Goal: Task Accomplishment & Management: Complete application form

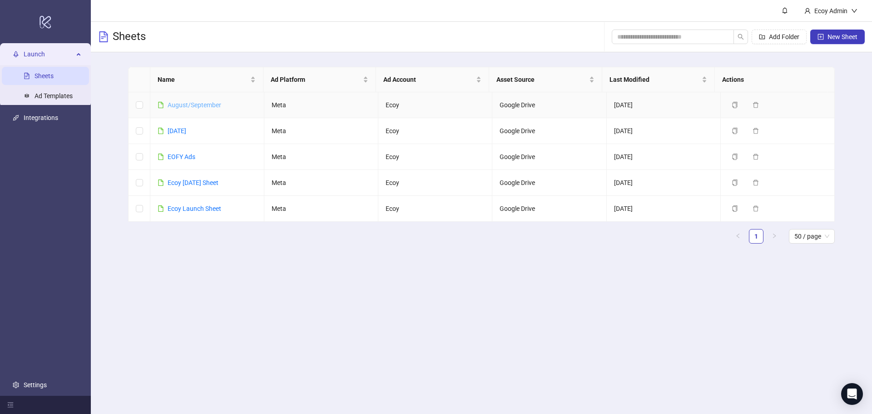
click at [206, 104] on link "August/September" at bounding box center [195, 104] width 54 height 7
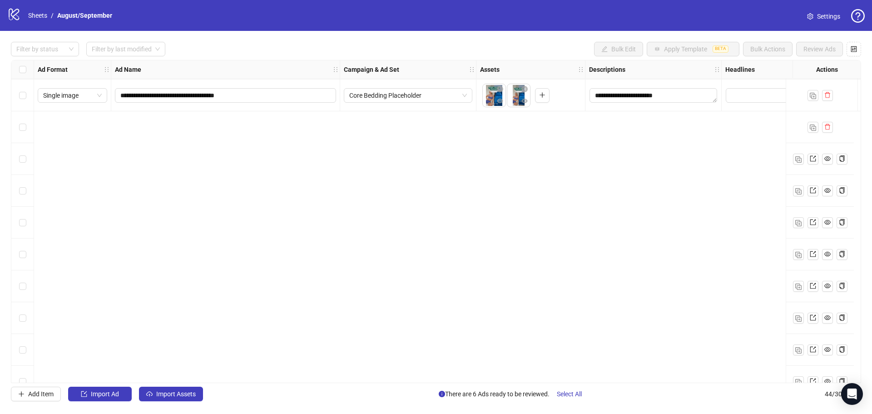
scroll to position [190, 0]
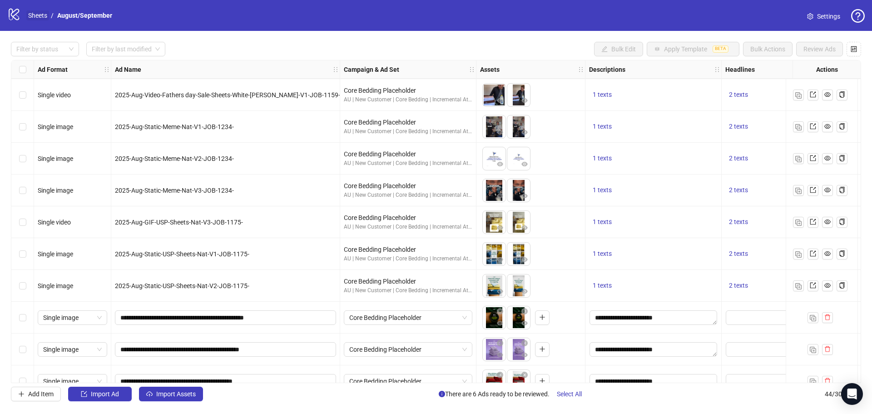
click at [38, 15] on link "Sheets" at bounding box center [37, 15] width 23 height 10
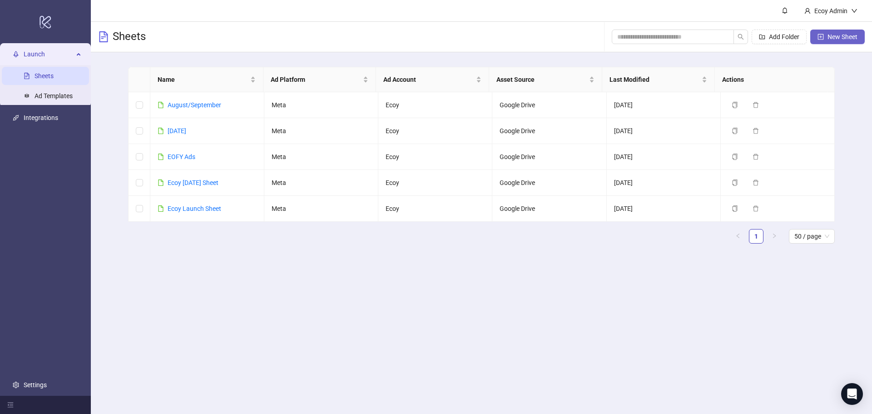
click at [852, 40] on span "New Sheet" at bounding box center [842, 36] width 30 height 7
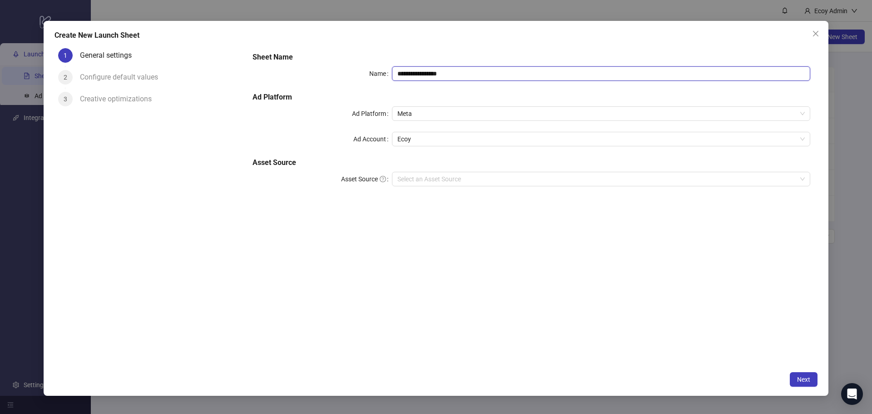
drag, startPoint x: 493, startPoint y: 73, endPoint x: 178, endPoint y: 74, distance: 314.6
click at [178, 74] on div "**********" at bounding box center [435, 205] width 763 height 322
type input "**********"
click at [436, 175] on input "Asset Source" at bounding box center [596, 179] width 399 height 14
drag, startPoint x: 347, startPoint y: 212, endPoint x: 391, endPoint y: 125, distance: 97.4
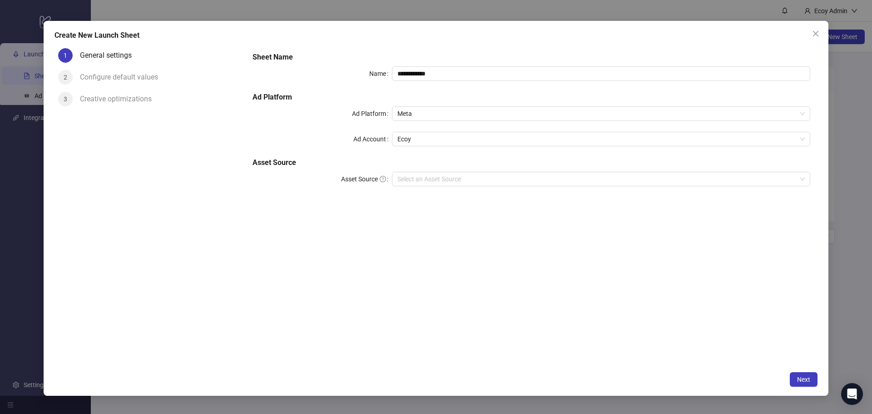
click at [347, 212] on div "**********" at bounding box center [531, 205] width 572 height 322
click at [419, 113] on span "Meta" at bounding box center [600, 114] width 407 height 14
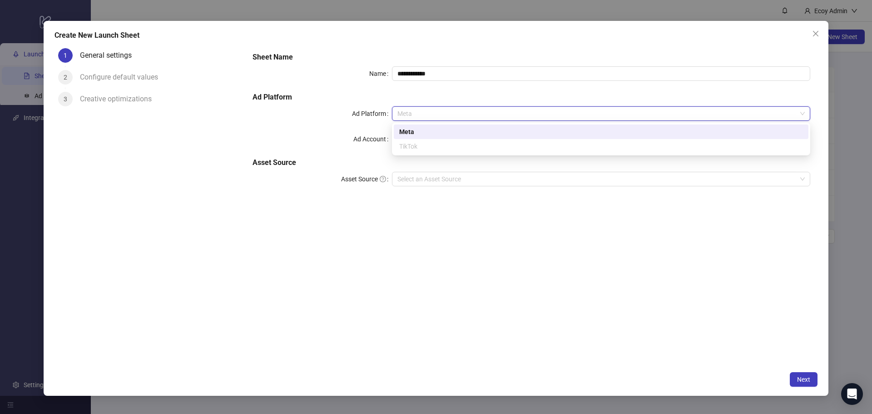
click at [365, 94] on h5 "Ad Platform" at bounding box center [530, 97] width 557 height 11
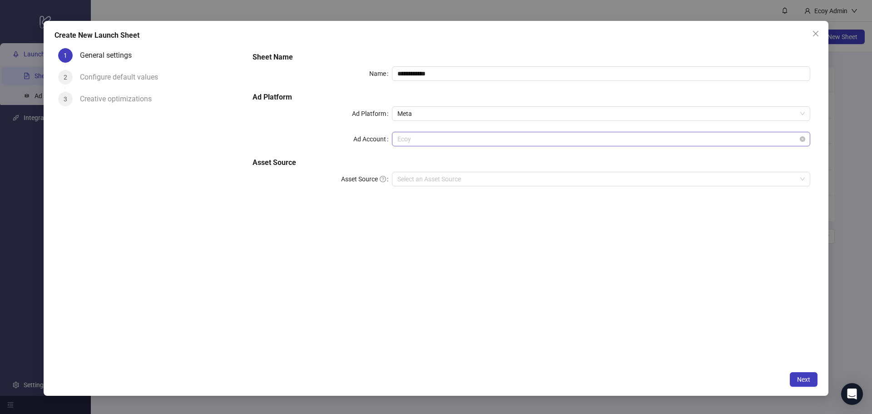
click at [413, 141] on span "Ecoy" at bounding box center [600, 139] width 407 height 14
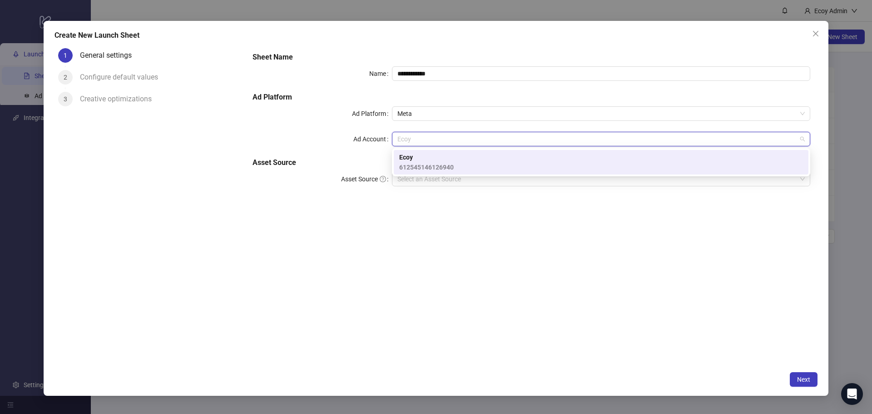
click at [503, 171] on div "Ecoy 612545146126940" at bounding box center [601, 162] width 404 height 20
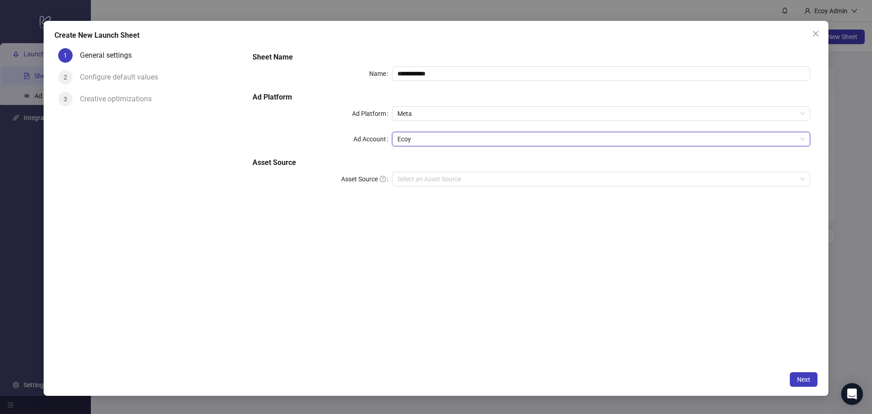
click at [529, 242] on div "**********" at bounding box center [531, 205] width 572 height 322
click at [797, 376] on span "Next" at bounding box center [803, 378] width 13 height 7
click at [453, 166] on h5 "Asset Source" at bounding box center [530, 162] width 557 height 11
click at [443, 175] on input "Asset Source" at bounding box center [596, 179] width 399 height 14
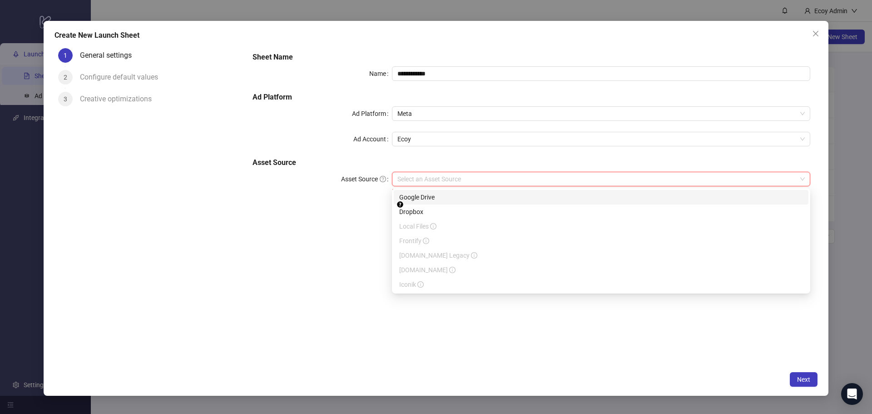
click at [428, 195] on div "Google Drive" at bounding box center [601, 197] width 404 height 10
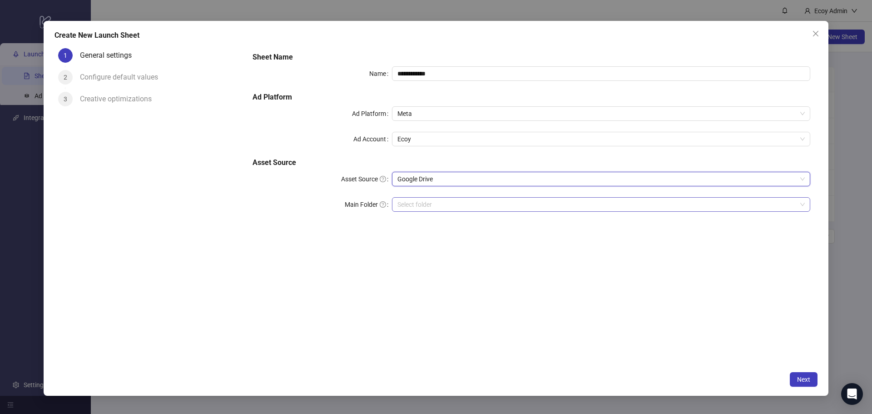
click at [499, 203] on input "Main Folder" at bounding box center [596, 204] width 399 height 14
click at [799, 379] on span "Next" at bounding box center [803, 378] width 13 height 7
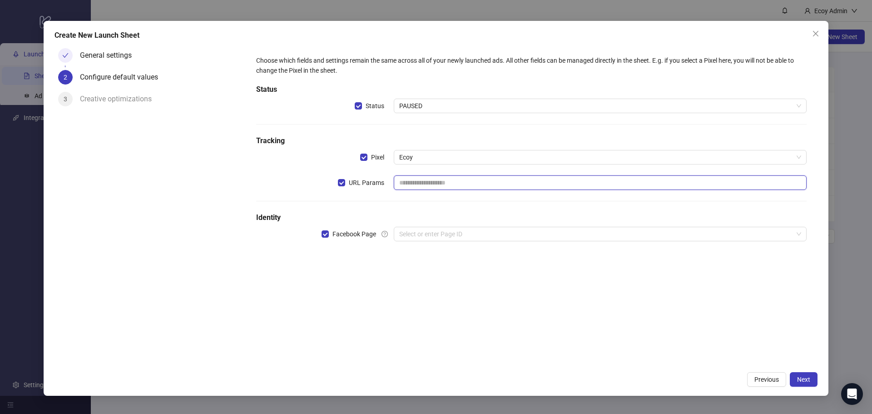
click at [422, 182] on input "text" at bounding box center [600, 182] width 413 height 15
type input "**********"
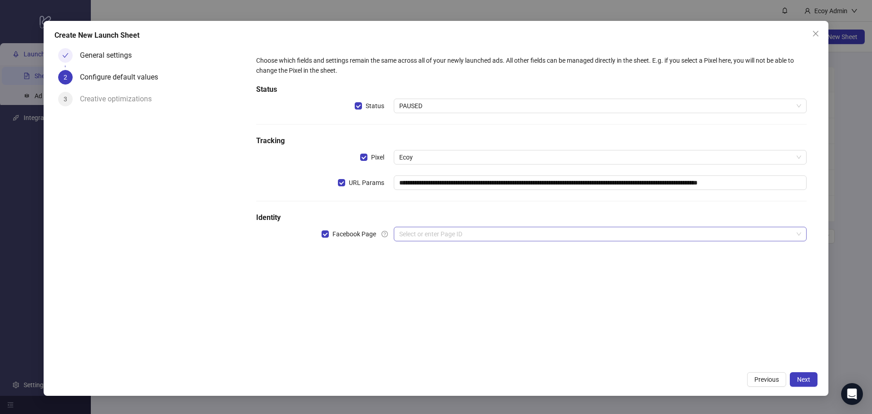
click at [429, 234] on input "search" at bounding box center [596, 234] width 394 height 14
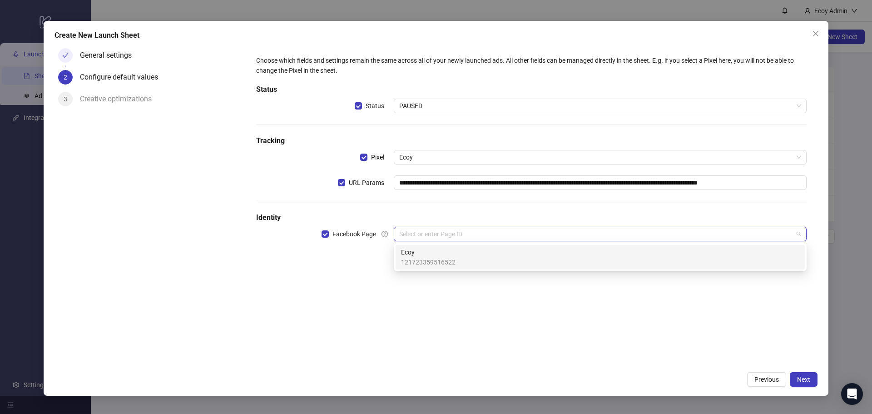
click at [434, 261] on span "121723359516522" at bounding box center [428, 262] width 54 height 10
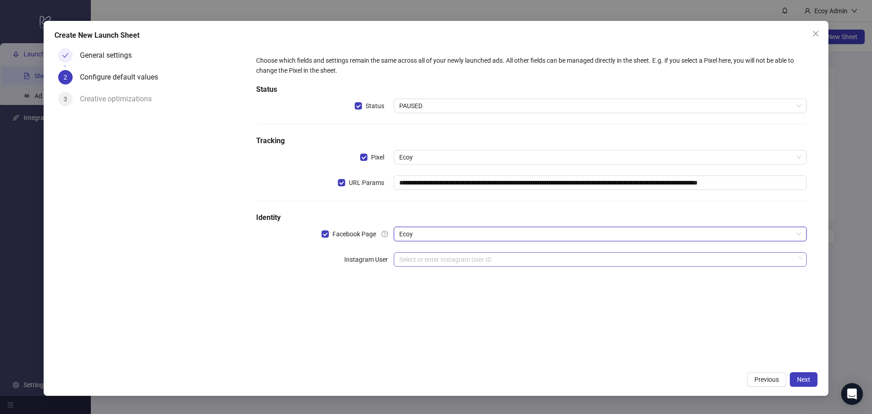
click at [424, 262] on input "search" at bounding box center [596, 259] width 394 height 14
click at [287, 300] on div "**********" at bounding box center [531, 205] width 572 height 322
click at [809, 381] on span "Next" at bounding box center [803, 378] width 13 height 7
click at [478, 265] on input "search" at bounding box center [596, 259] width 394 height 14
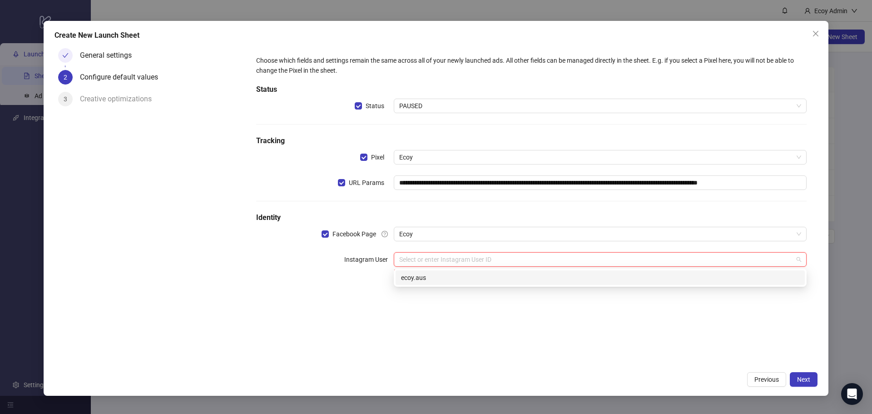
click at [461, 271] on div "ecoy.aus" at bounding box center [599, 277] width 409 height 15
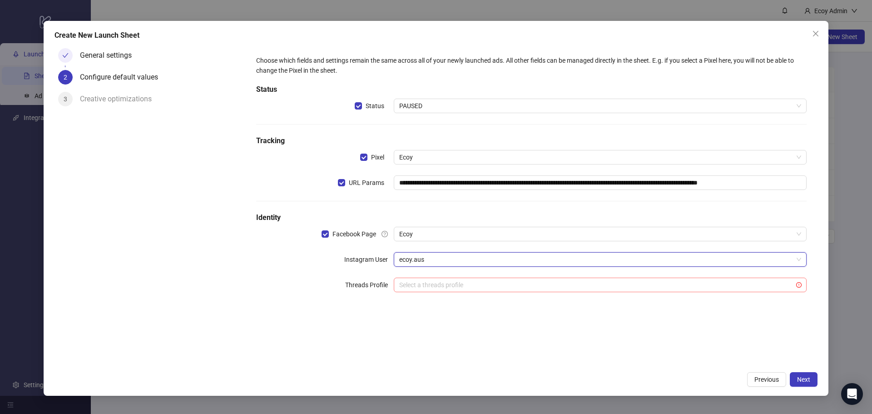
click at [420, 277] on div "Select a threads profile" at bounding box center [600, 284] width 413 height 15
click at [799, 382] on span "Next" at bounding box center [803, 378] width 13 height 7
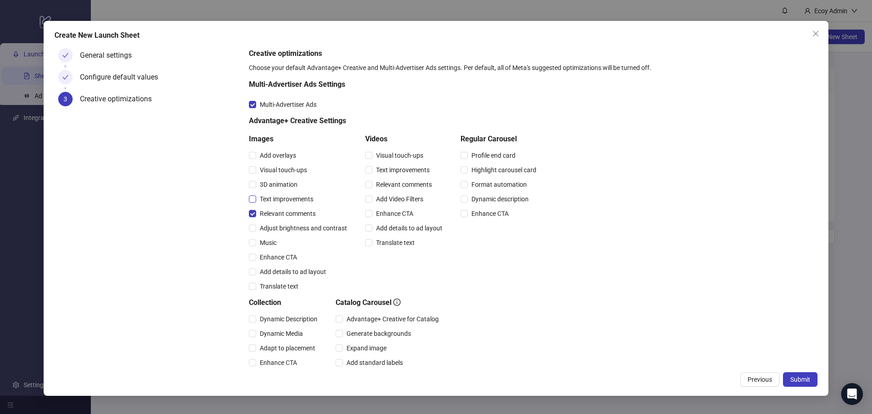
click at [258, 199] on span "Text improvements" at bounding box center [286, 199] width 61 height 10
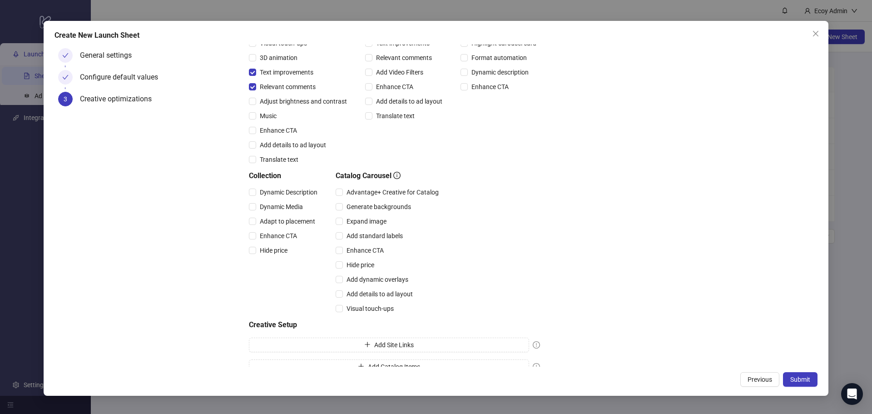
scroll to position [141, 0]
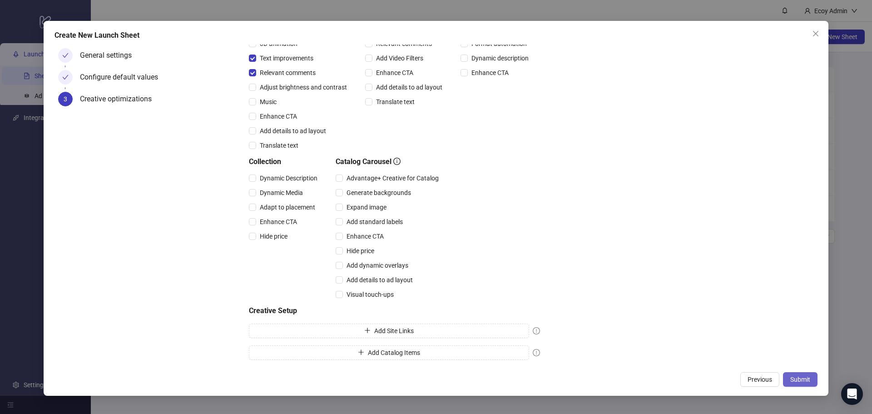
click at [801, 375] on span "Submit" at bounding box center [800, 378] width 20 height 7
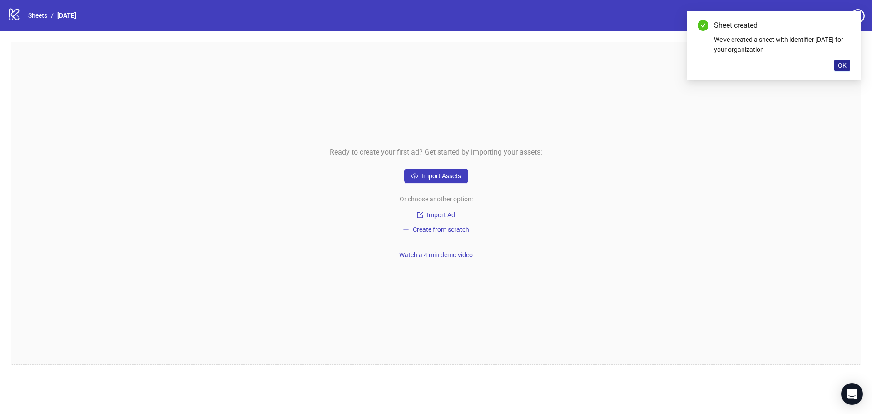
click at [841, 70] on div "Sheet created We've created a sheet with identifier [DATE] for your organizatio…" at bounding box center [773, 45] width 174 height 69
click at [842, 66] on span "OK" at bounding box center [842, 65] width 9 height 7
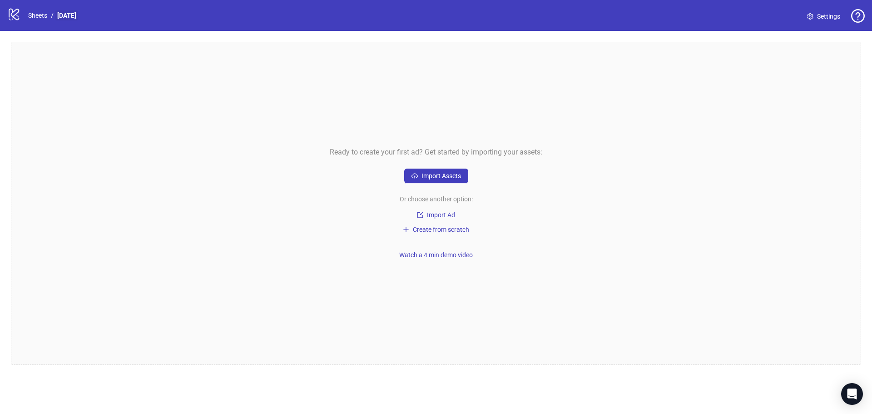
drag, startPoint x: 108, startPoint y: 20, endPoint x: 65, endPoint y: 14, distance: 43.2
click at [65, 14] on div "logo/logo-mobile Sheets / [DATE] Settings" at bounding box center [435, 15] width 857 height 16
click at [182, 79] on div "Ready to create your first ad? Get started by importing your assets: Import Ass…" at bounding box center [436, 203] width 850 height 323
